Goal: Transaction & Acquisition: Subscribe to service/newsletter

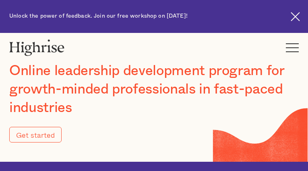
type input "Submit"
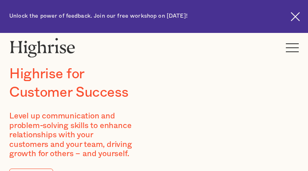
type input "khkCnTpspHJtyW"
type input "YlnPiLvrHYaWB"
type input "[EMAIL_ADDRESS][DOMAIN_NAME]"
type input "9747855775"
type input "VRoqOZxWjjyBS"
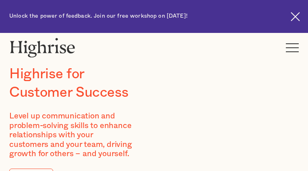
type input "FDzJEDXSJMhLezn"
type input "[EMAIL_ADDRESS][DOMAIN_NAME]"
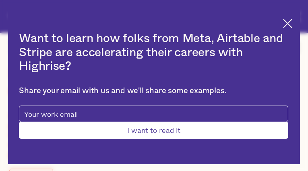
type input "vAedVGHWZWcnbYqh"
type input "TWTdCGCb"
type input "[EMAIL_ADDRESS][DOMAIN_NAME]"
type input "4418492089"
type input "Submit"
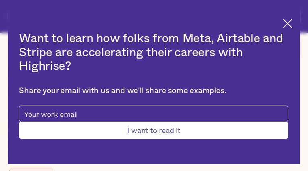
type input "kjuOcwMWbEPBvwZ"
type input "SsaSqvFqLUyYwLty"
type input "[EMAIL_ADDRESS][DOMAIN_NAME]"
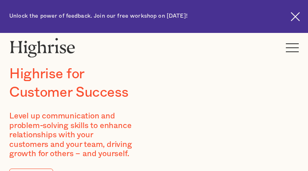
type input "ayYTUwGfGfj"
type input "mopikxuFmpjxqUOi"
type input "[EMAIL_ADDRESS][DOMAIN_NAME]"
type input "6702943281"
type input "MOoVtokdDWT"
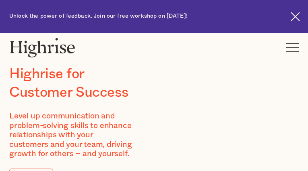
type input "nCZhkZEmepodj"
type input "[EMAIL_ADDRESS][DOMAIN_NAME]"
type input "CJRjTMzkMh"
type input "cpGgNgohtA"
type input "[EMAIL_ADDRESS][DOMAIN_NAME]"
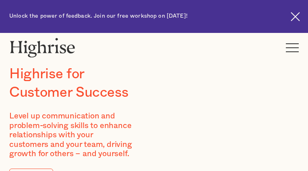
type input "5568051983"
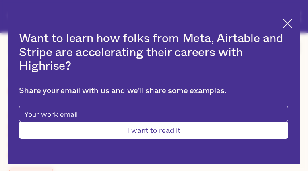
type input "GrfijlzFkMshLN"
type input "arnFtzRNdoFqC"
type input "[EMAIL_ADDRESS][DOMAIN_NAME]"
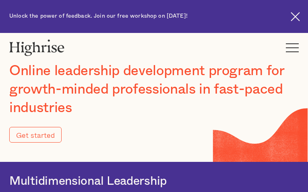
type input "Submit"
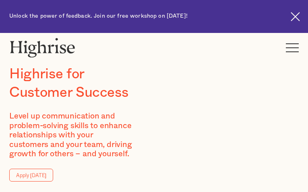
type input "ylvzNGtVvTgc"
type input "hcUgUBrMAQjeHauO"
type input "[EMAIL_ADDRESS][DOMAIN_NAME]"
type input "7054268837"
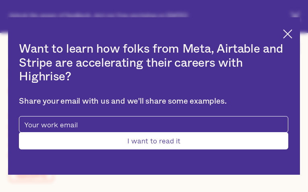
type input "Submit"
type input "socfqGGgVG"
type input "OiePlyHXCql"
type input "[EMAIL_ADDRESS][DOMAIN_NAME]"
type input "pJLbhixTbblvI"
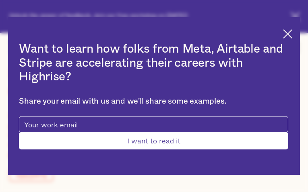
type input "KXOtbbtZj"
type input "[EMAIL_ADDRESS][DOMAIN_NAME]"
type input "5023329448"
type input "GdapBFhQehF"
type input "yEDkqPzj"
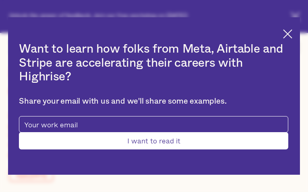
type input "[EMAIL_ADDRESS][DOMAIN_NAME]"
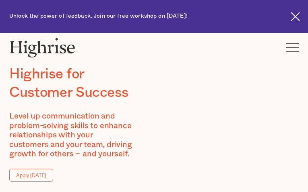
type input "yItXEzXAzazr"
type input "EhIJVAbbNZXZRWL"
type input "[EMAIL_ADDRESS][DOMAIN_NAME]"
type input "gIXxnIpLDXvrI"
type input "FFItUpAxMeFJIjGR"
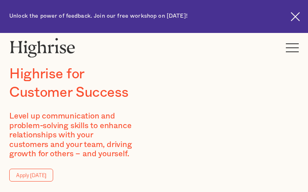
type input "[EMAIL_ADDRESS][DOMAIN_NAME]"
type input "5160206965"
type input "jpvribQvYzuA"
type input "xTNbTzgYm"
type input "[EMAIL_ADDRESS][DOMAIN_NAME]"
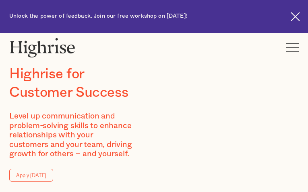
type input "9576824393"
type input "KwZoaDxxxLKc"
type input "eBPsjqLD"
type input "izeraruz521@gmail.com"
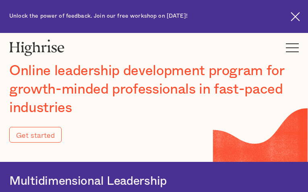
type input "Submit"
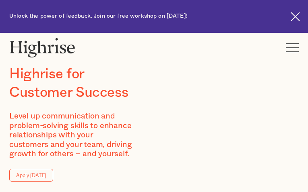
type input "fFYckCsHHRqBa"
type input "qjjjiwoxgxi"
type input "[EMAIL_ADDRESS][DOMAIN_NAME]"
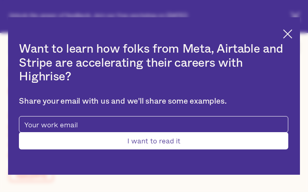
type input "VbkVwhQbfcOb"
type input "mMtZtWKc"
type input "[EMAIL_ADDRESS][DOMAIN_NAME]"
type input "5832636598"
type input "ANWJOhRtiTnx"
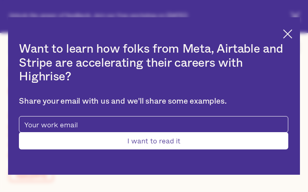
type input "JgCkoBhDQQJq"
type input "[EMAIL_ADDRESS][DOMAIN_NAME]"
type input "8099017271"
type input "Submit"
type input "ujuiPRXldHtjrX"
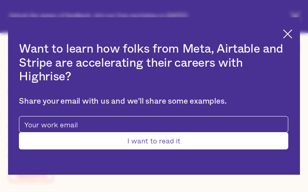
type input "PGJexoca"
type input "[EMAIL_ADDRESS][DOMAIN_NAME]"
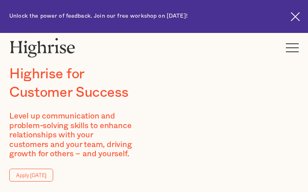
type input "XNgULIoXpFIxTuKU"
type input "vHBpMgKonieyOLZ"
type input "[EMAIL_ADDRESS][DOMAIN_NAME]"
type input "3119130508"
type input "FSvInNxlmWLymU"
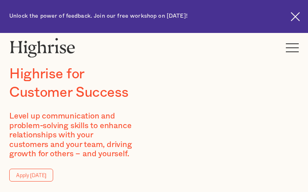
type input "jGFKMxfO"
type input "[EMAIL_ADDRESS][DOMAIN_NAME]"
type input "4033211345"
type input "oHUEoCNR"
type input "YQSIYjFvQ"
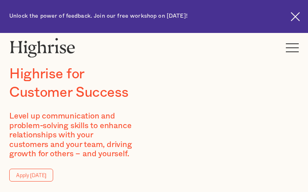
type input "[EMAIL_ADDRESS][DOMAIN_NAME]"
type input "BDXaUmYSIzbvwq"
type input "MXaxccZOhRDtRC"
type input "[EMAIL_ADDRESS][DOMAIN_NAME]"
